Goal: Find specific page/section: Find specific page/section

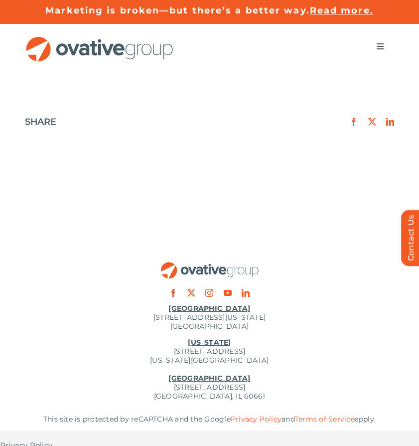
click at [387, 47] on button "Toggle Navigation" at bounding box center [380, 46] width 28 height 20
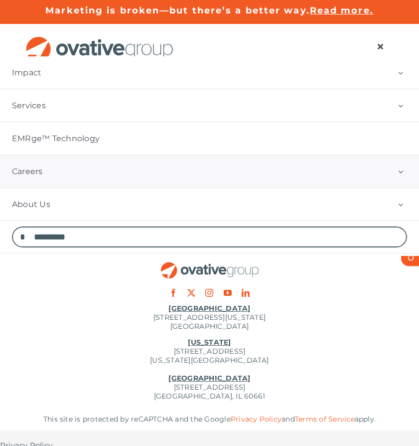
click at [301, 162] on link "Careers" at bounding box center [209, 171] width 419 height 32
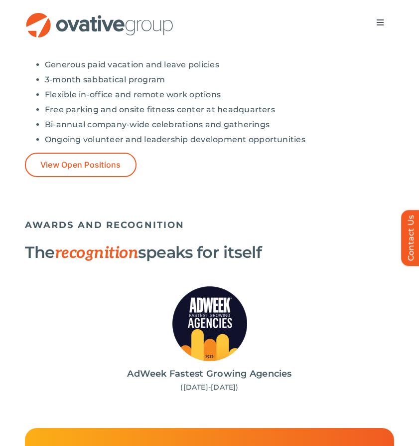
scroll to position [957, 0]
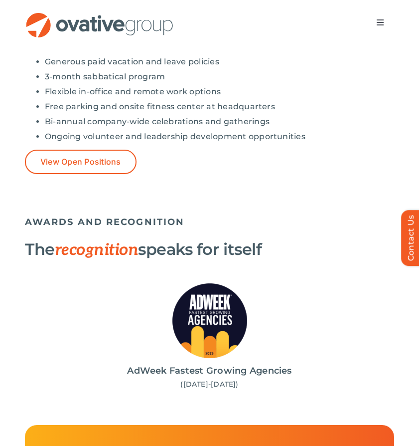
click at [54, 144] on div "Generous paid vacation and leave policies 3-month sabbatical program Flexible i…" at bounding box center [209, 99] width 369 height 101
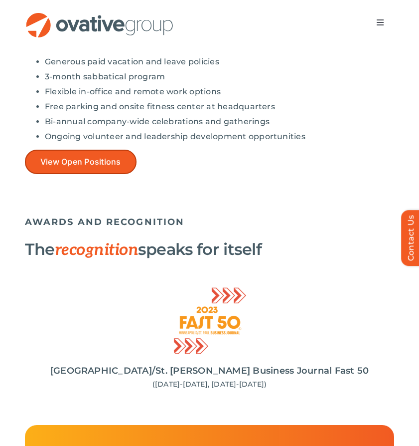
click at [53, 162] on span "View Open Positions" at bounding box center [80, 161] width 81 height 9
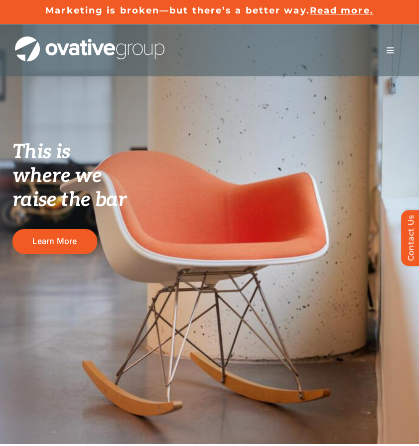
click at [402, 51] on button "Toggle Navigation" at bounding box center [390, 50] width 28 height 20
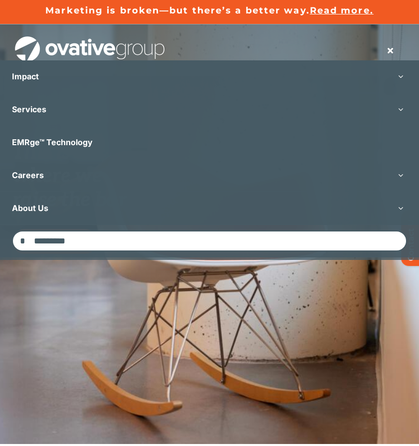
click at [388, 51] on span "Menu" at bounding box center [390, 50] width 8 height 8
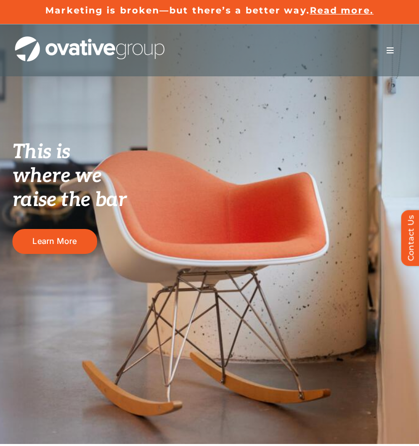
click at [388, 51] on span "Menu" at bounding box center [390, 50] width 8 height 8
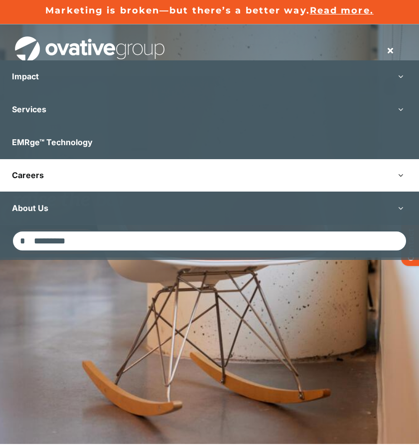
click at [220, 181] on link "Careers" at bounding box center [209, 175] width 419 height 32
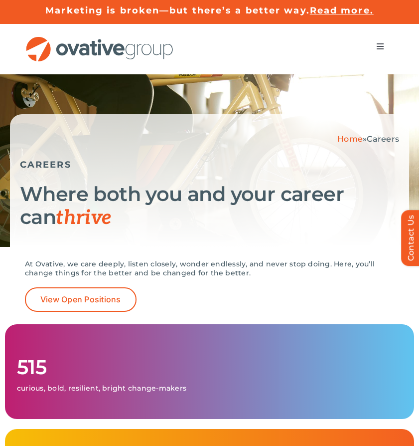
click at [375, 53] on button "Toggle Navigation" at bounding box center [380, 46] width 28 height 20
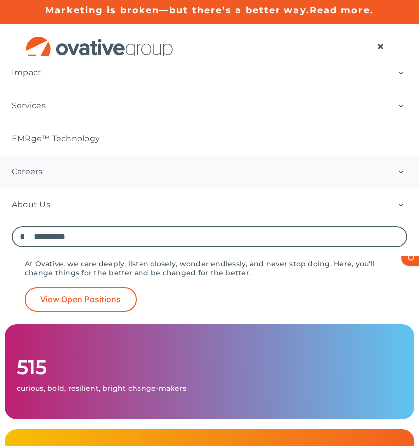
click at [402, 170] on button "Open submenu of Careers" at bounding box center [400, 171] width 37 height 32
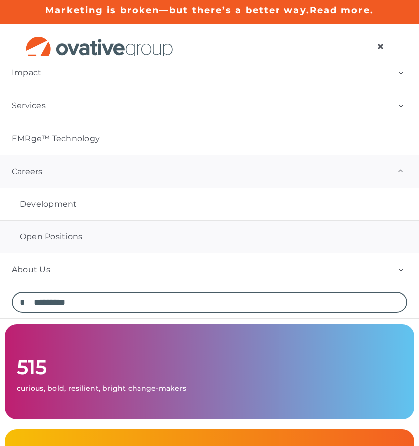
click at [59, 236] on span "Open Positions" at bounding box center [51, 237] width 62 height 10
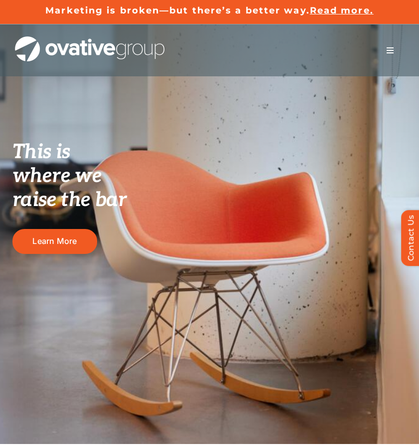
click at [412, 53] on div "Search for: * Toggle Navigation Impact Expert Insights Case Studies Awards & Pr…" at bounding box center [209, 50] width 419 height 52
click at [385, 55] on button "Toggle Navigation" at bounding box center [390, 50] width 28 height 20
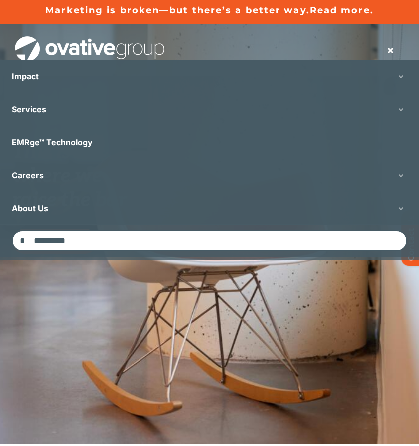
click at [387, 55] on button "Toggle Navigation" at bounding box center [390, 50] width 28 height 20
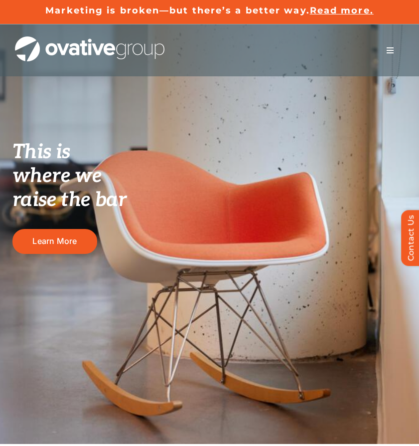
click at [387, 55] on button "Toggle Navigation" at bounding box center [390, 50] width 28 height 20
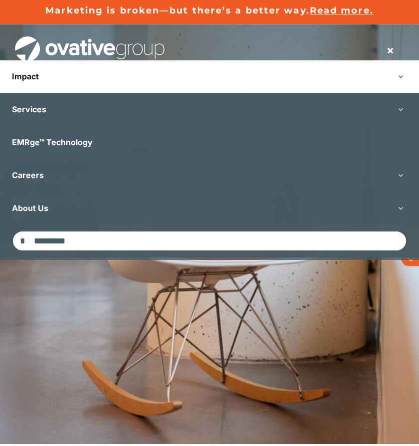
click at [318, 79] on link "Impact" at bounding box center [209, 76] width 419 height 32
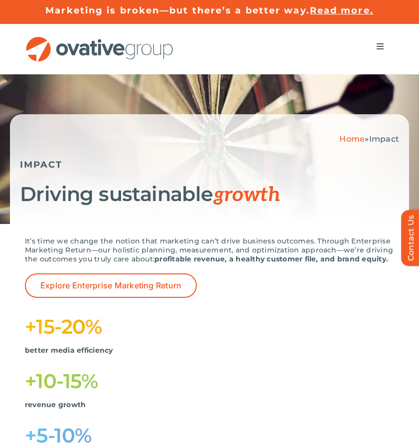
click at [379, 46] on span "Menu" at bounding box center [380, 46] width 8 height 8
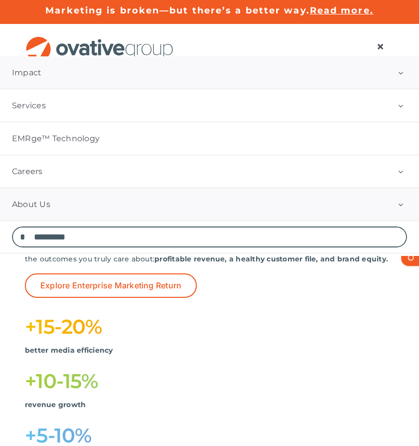
click at [50, 203] on link "About Us" at bounding box center [209, 204] width 419 height 32
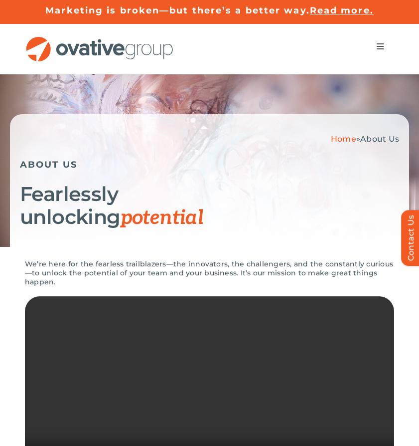
click at [379, 47] on span "Menu" at bounding box center [380, 46] width 8 height 8
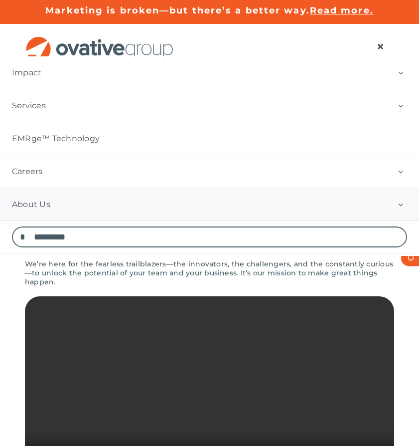
click at [134, 241] on input "Search for:" at bounding box center [209, 236] width 395 height 21
type input "*******"
click at [12, 226] on input "*" at bounding box center [22, 236] width 21 height 21
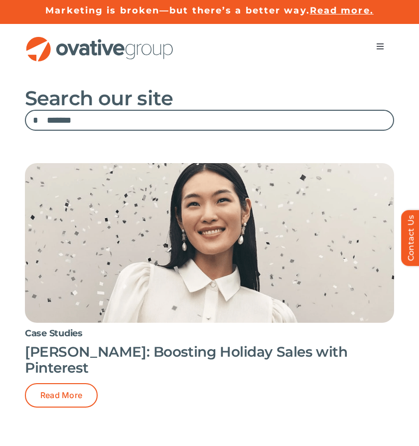
click at [377, 39] on button "Toggle Navigation" at bounding box center [380, 46] width 28 height 20
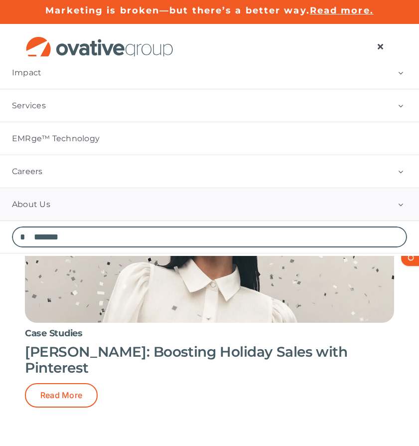
click at [242, 201] on link "About Us" at bounding box center [209, 204] width 419 height 32
